Goal: Task Accomplishment & Management: Manage account settings

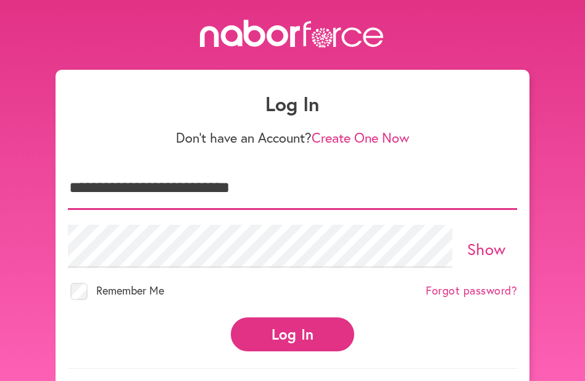
type input "**********"
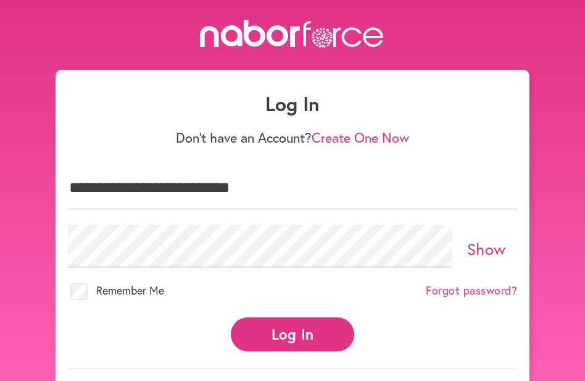
click at [286, 331] on button "Log In" at bounding box center [292, 334] width 123 height 34
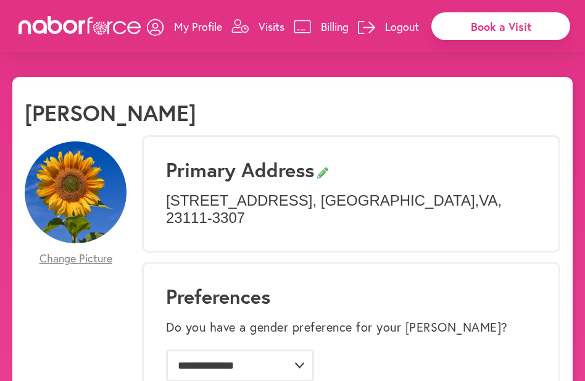
click at [270, 25] on p "Visits" at bounding box center [272, 26] width 26 height 15
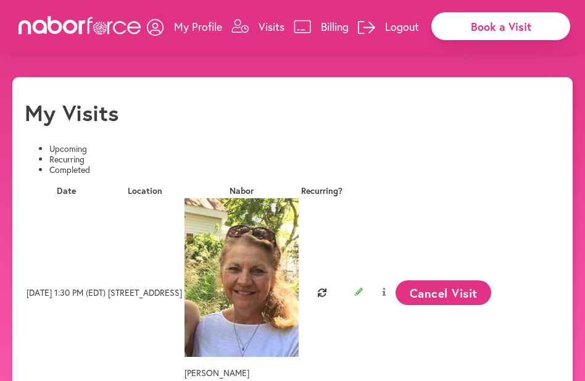
click at [204, 22] on p "My Profile" at bounding box center [198, 26] width 48 height 15
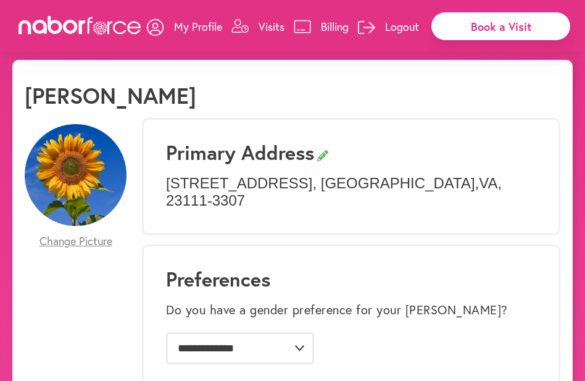
scroll to position [18, 0]
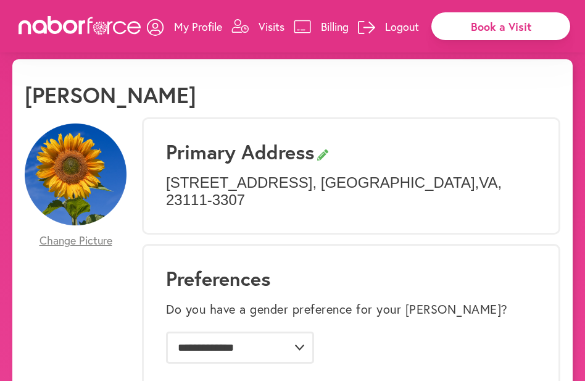
click at [267, 23] on p "Visits" at bounding box center [272, 26] width 26 height 15
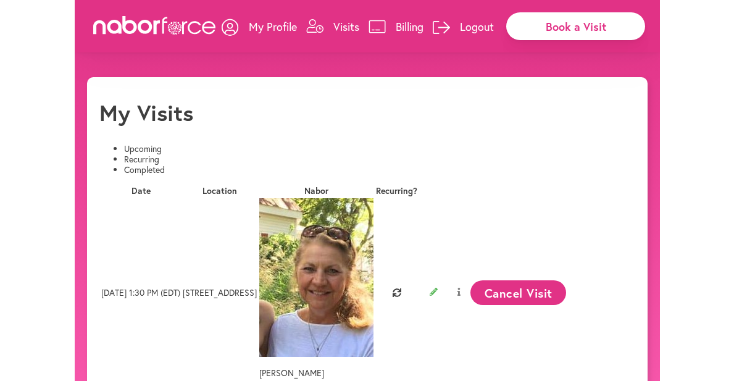
scroll to position [0, 236]
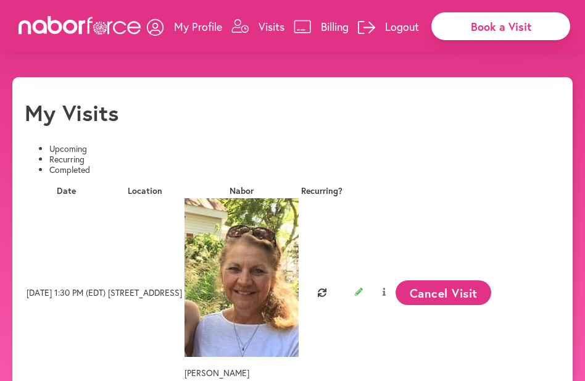
click at [397, 24] on p "Logout" at bounding box center [402, 26] width 34 height 15
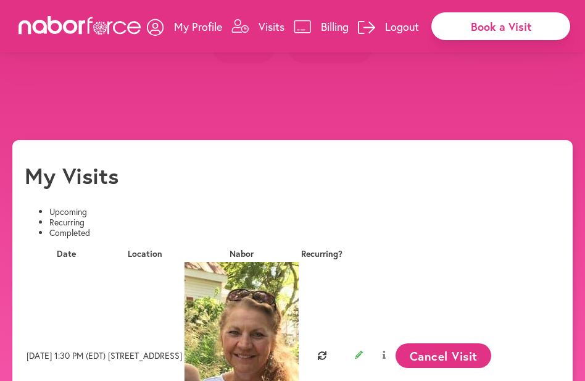
click at [244, 63] on button "Yes" at bounding box center [244, 46] width 64 height 34
